Goal: Task Accomplishment & Management: Use online tool/utility

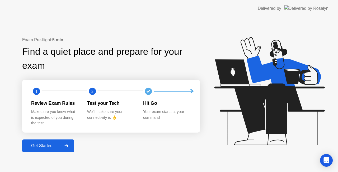
click at [51, 145] on div "Get Started" at bounding box center [42, 145] width 36 height 5
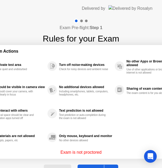
click at [35, 27] on div "Exam Pre-flight: Step 1 Rules for your Exam ✋ Forbidden Actions Use a private t…" at bounding box center [81, 101] width 162 height 168
click at [43, 24] on div "Exam Pre-flight: Step 1 Rules for your Exam" at bounding box center [81, 32] width 77 height 26
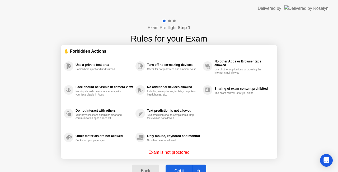
click at [178, 166] on button "Got it" at bounding box center [186, 170] width 41 height 13
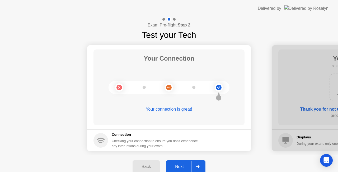
click at [179, 164] on div "Next" at bounding box center [180, 166] width 24 height 5
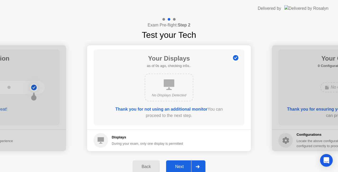
click at [181, 166] on div "Next" at bounding box center [180, 166] width 24 height 5
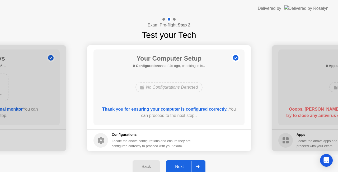
click at [154, 164] on div "Back" at bounding box center [146, 166] width 24 height 5
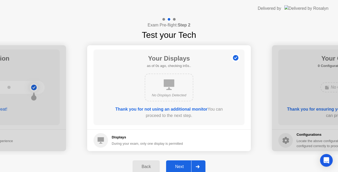
click at [154, 164] on div "Back" at bounding box center [146, 166] width 24 height 5
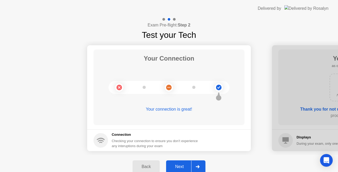
click at [181, 166] on div "Next" at bounding box center [180, 166] width 24 height 5
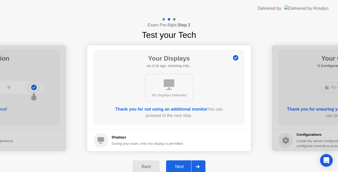
click at [181, 166] on div "Next" at bounding box center [180, 166] width 24 height 5
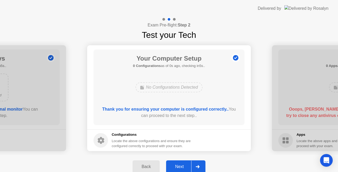
click at [181, 166] on div "Next" at bounding box center [180, 166] width 24 height 5
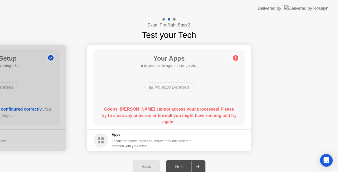
click at [126, 109] on b "Ooops, [PERSON_NAME] cannot access your processes! Please try to close any anti…" at bounding box center [169, 115] width 135 height 17
